Goal: Transaction & Acquisition: Purchase product/service

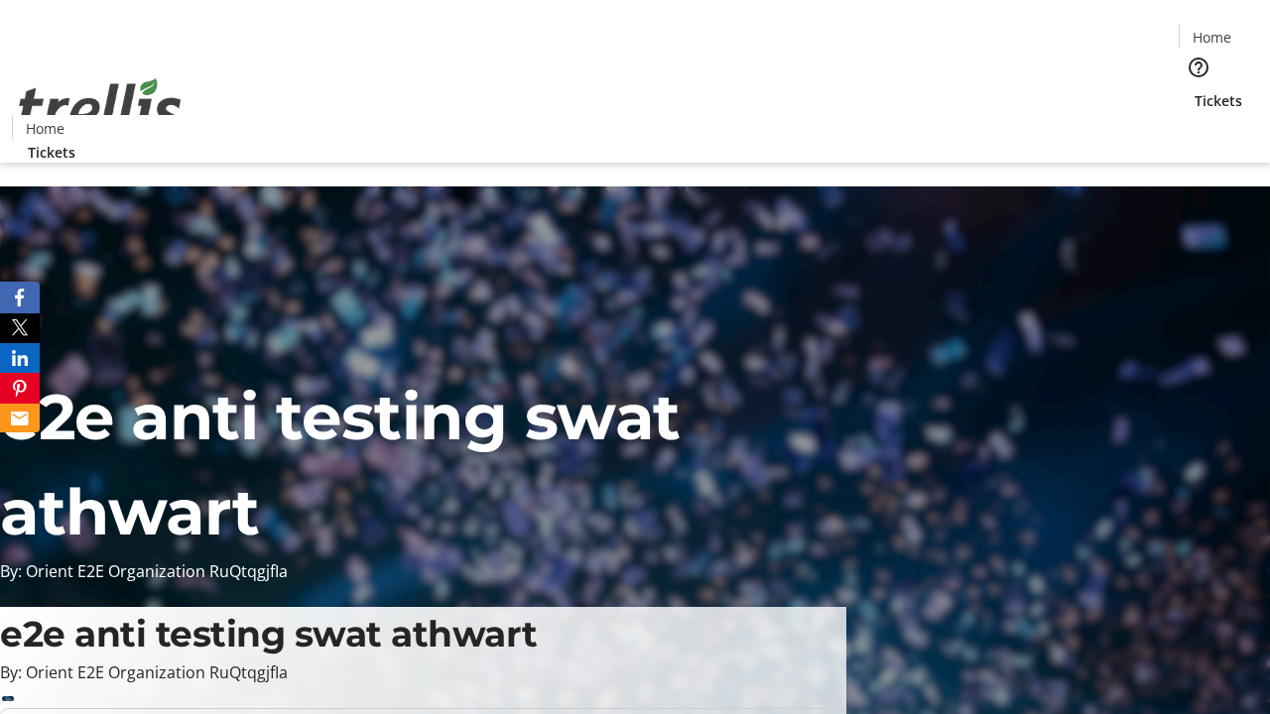
click at [1195, 90] on span "Tickets" at bounding box center [1219, 100] width 48 height 21
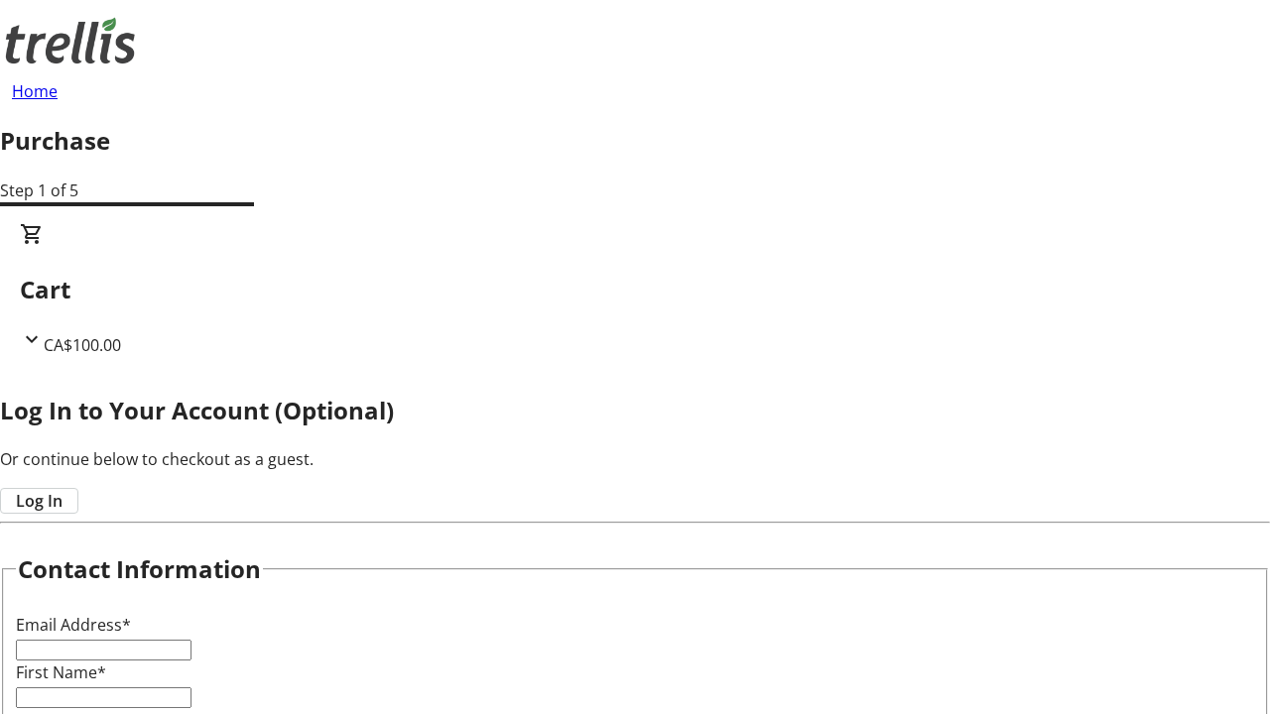
type input "FREE"
type input "[EMAIL_ADDRESS][DOMAIN_NAME]"
type input "Shad"
type input "[PERSON_NAME]"
